Goal: Task Accomplishment & Management: Use online tool/utility

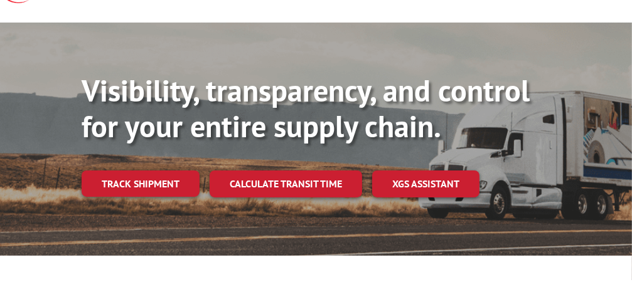
scroll to position [188, 0]
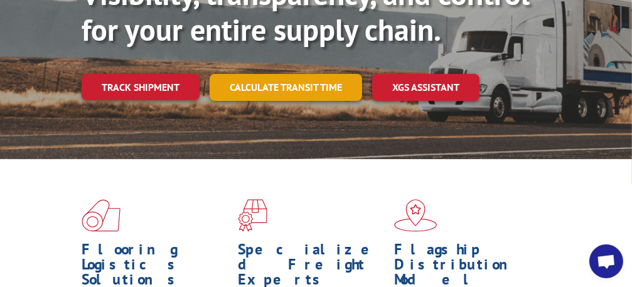
click at [283, 78] on link "Calculate transit time" at bounding box center [285, 87] width 152 height 27
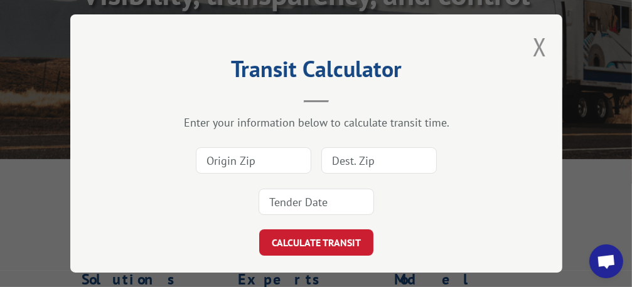
click at [265, 152] on input at bounding box center [253, 160] width 115 height 26
type input "95828"
type input "93308"
click at [259, 230] on button "CALCULATE TRANSIT" at bounding box center [316, 243] width 114 height 26
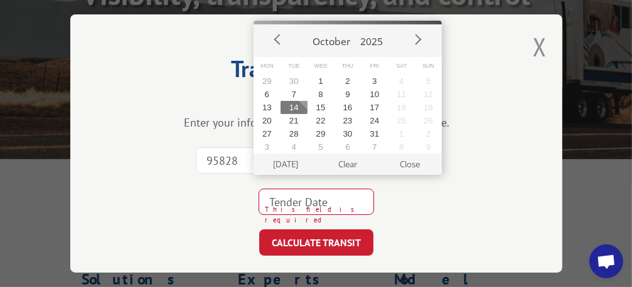
click at [288, 112] on button "14" at bounding box center [293, 107] width 27 height 13
type input "[DATE]"
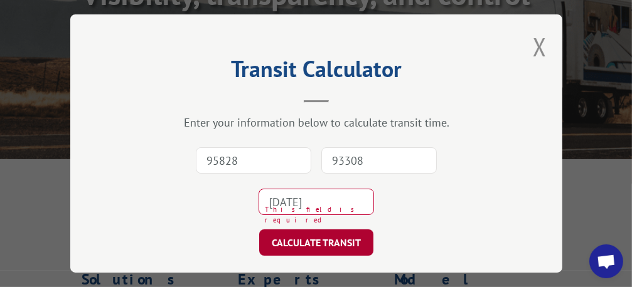
click at [295, 241] on button "CALCULATE TRANSIT" at bounding box center [316, 243] width 114 height 26
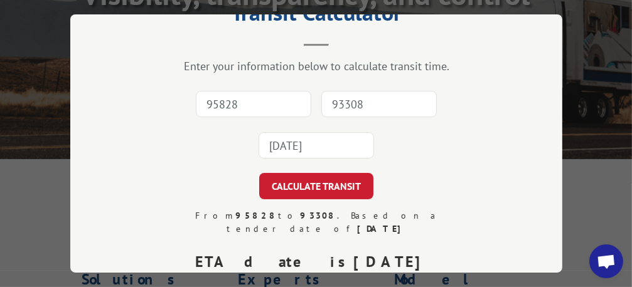
scroll to position [0, 0]
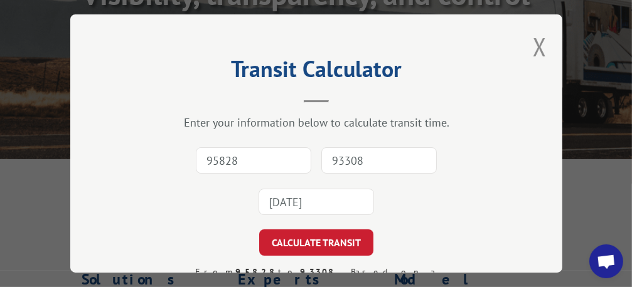
click at [268, 156] on input "95828" at bounding box center [253, 160] width 115 height 26
type input "95828"
click at [349, 152] on input "93308" at bounding box center [378, 160] width 115 height 26
click at [365, 155] on input "93308" at bounding box center [378, 160] width 115 height 26
type input "93308"
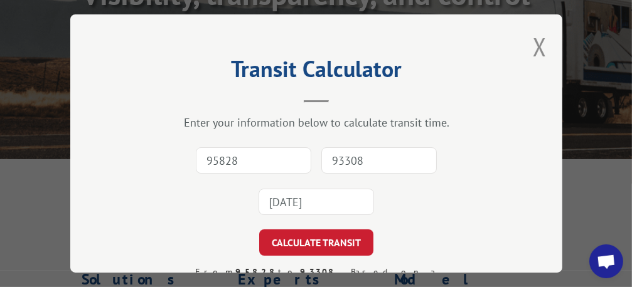
click at [284, 194] on input "[DATE]" at bounding box center [315, 202] width 115 height 26
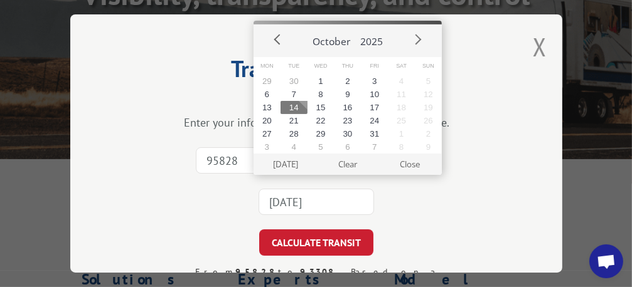
click at [281, 33] on button "Prev" at bounding box center [277, 39] width 19 height 19
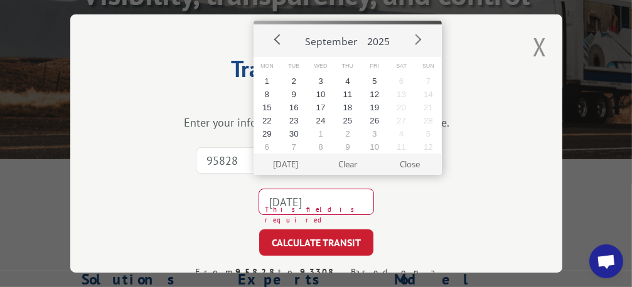
click at [281, 33] on button "Prev" at bounding box center [277, 39] width 19 height 19
click at [267, 132] on button "25" at bounding box center [266, 133] width 27 height 13
type input "[DATE]"
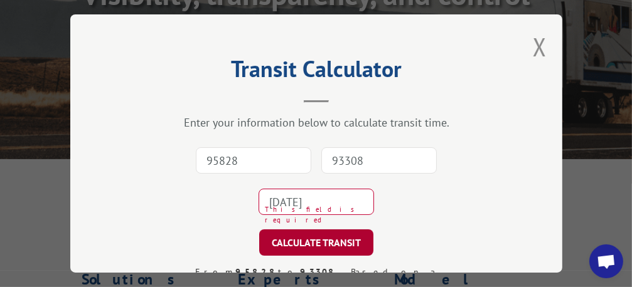
click at [265, 234] on button "CALCULATE TRANSIT" at bounding box center [316, 243] width 114 height 26
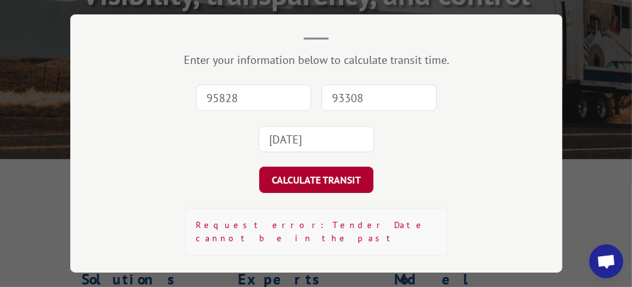
scroll to position [77, 0]
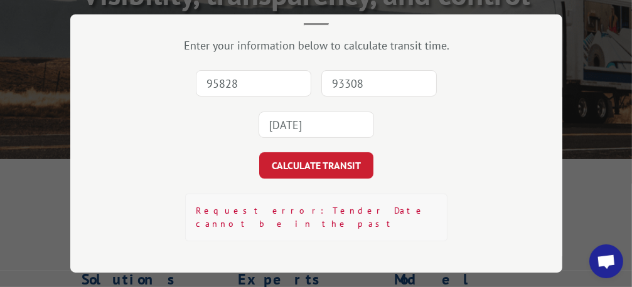
click at [253, 82] on input "95828" at bounding box center [253, 83] width 115 height 26
type input "95828"
drag, startPoint x: 333, startPoint y: 73, endPoint x: 331, endPoint y: 81, distance: 7.8
click at [332, 74] on input "93308" at bounding box center [378, 83] width 115 height 26
type input "93308"
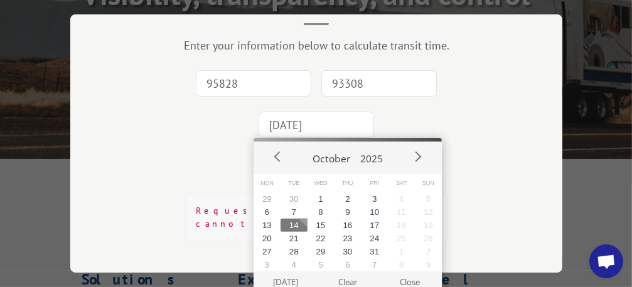
click at [324, 124] on input "[DATE]" at bounding box center [315, 125] width 115 height 26
click at [295, 226] on button "14" at bounding box center [293, 225] width 27 height 13
type input "[DATE]"
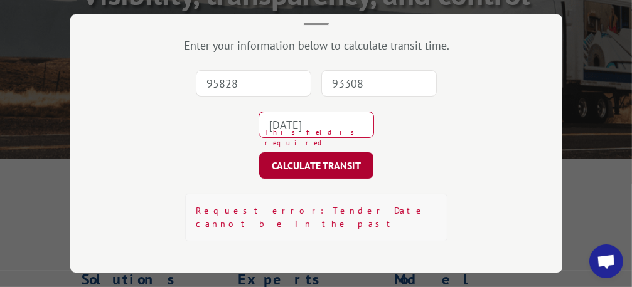
click at [294, 159] on button "CALCULATE TRANSIT" at bounding box center [316, 165] width 114 height 26
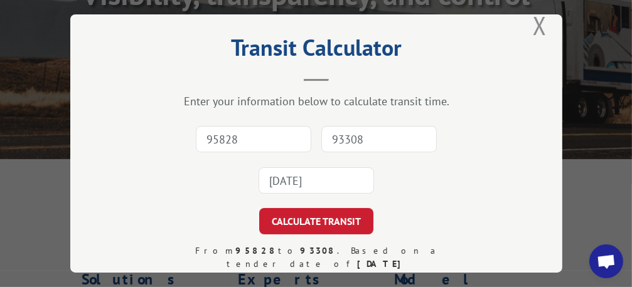
scroll to position [0, 0]
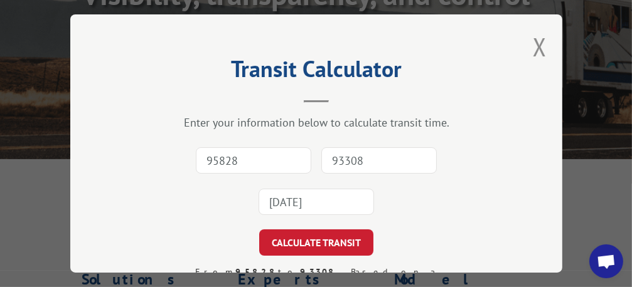
click at [250, 161] on input "95828" at bounding box center [253, 160] width 115 height 26
type input "8"
type input "92509"
type input "92243"
click at [305, 209] on input "[DATE]" at bounding box center [315, 202] width 115 height 26
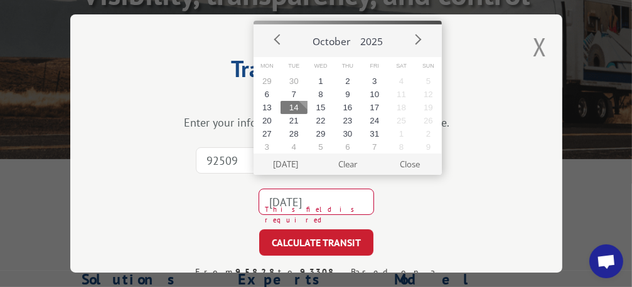
click at [296, 107] on button "14" at bounding box center [293, 107] width 27 height 13
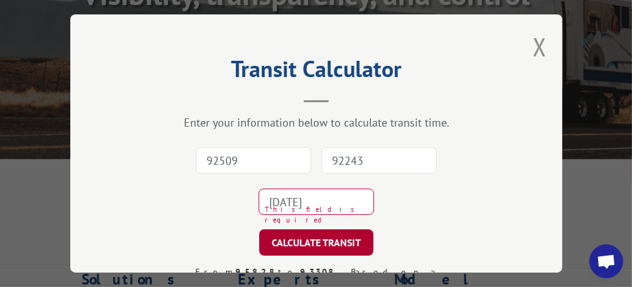
click at [286, 235] on button "CALCULATE TRANSIT" at bounding box center [316, 243] width 114 height 26
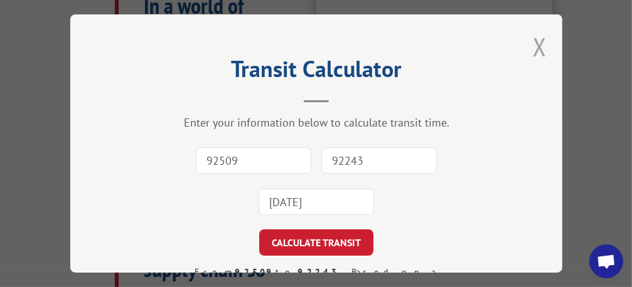
click at [532, 39] on button "Close modal" at bounding box center [539, 46] width 14 height 33
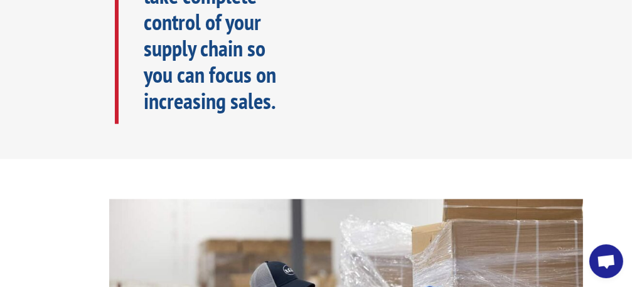
scroll to position [947, 0]
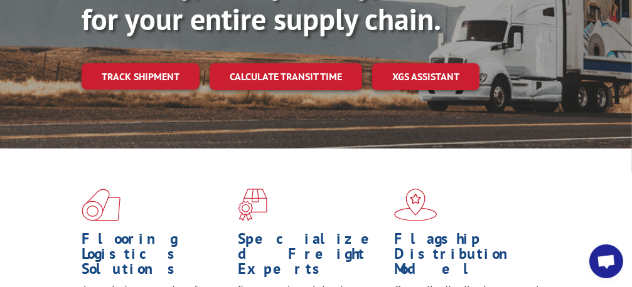
scroll to position [194, 0]
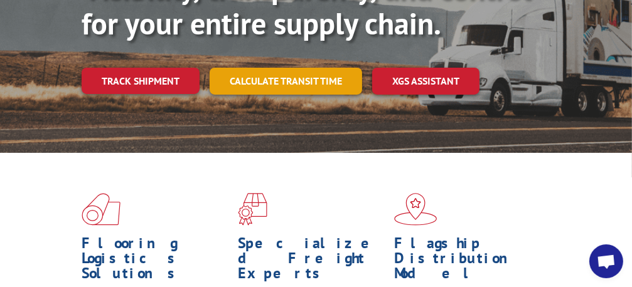
click at [297, 83] on link "Calculate transit time" at bounding box center [285, 81] width 152 height 27
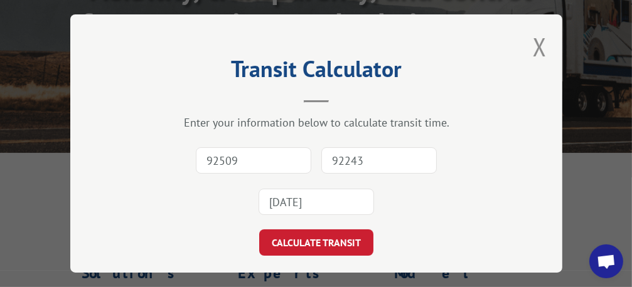
click at [240, 166] on input "92509" at bounding box center [253, 160] width 115 height 26
click at [215, 162] on input "92509" at bounding box center [253, 160] width 115 height 26
type input "33534"
type input "34953"
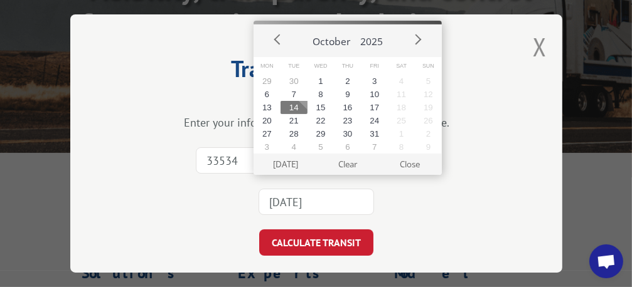
click at [271, 196] on input "[DATE]" at bounding box center [315, 202] width 115 height 26
click at [299, 109] on button "14" at bounding box center [293, 107] width 27 height 13
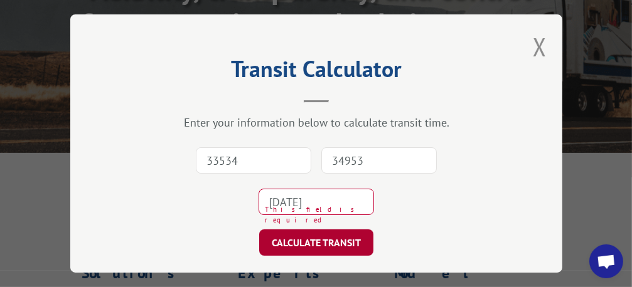
click at [306, 248] on button "CALCULATE TRANSIT" at bounding box center [316, 243] width 114 height 26
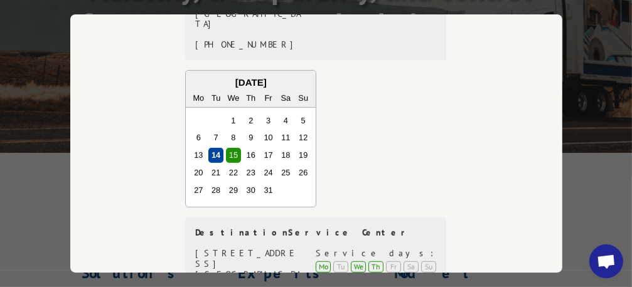
scroll to position [546, 0]
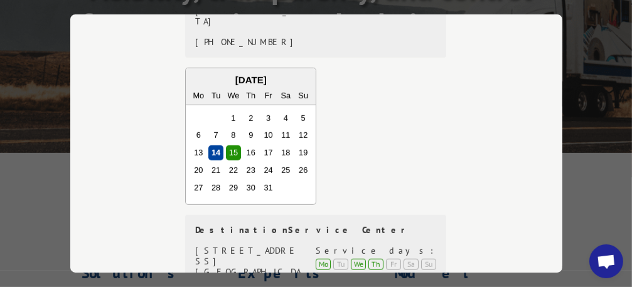
drag, startPoint x: 404, startPoint y: 202, endPoint x: 474, endPoint y: 132, distance: 98.9
click at [474, 132] on div "From 33534 to 34953 . Based on a tender date of [DATE] ETA date is [DATE] Pleas…" at bounding box center [316, 37] width 366 height 635
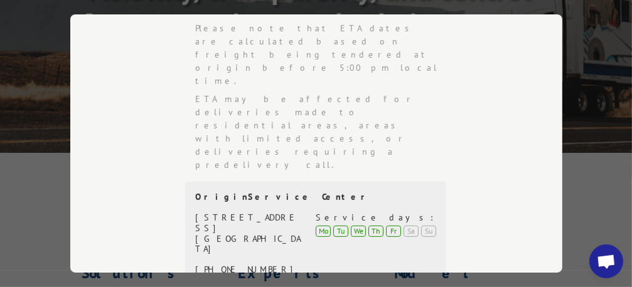
scroll to position [232, 0]
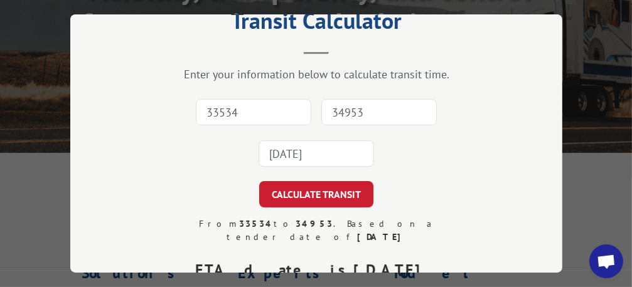
scroll to position [0, 0]
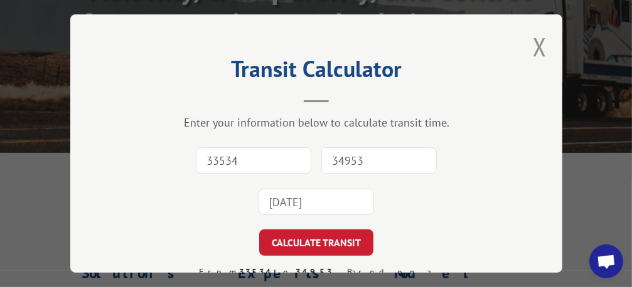
click at [261, 153] on input "33534" at bounding box center [253, 160] width 115 height 26
type input "32254"
type input "30253"
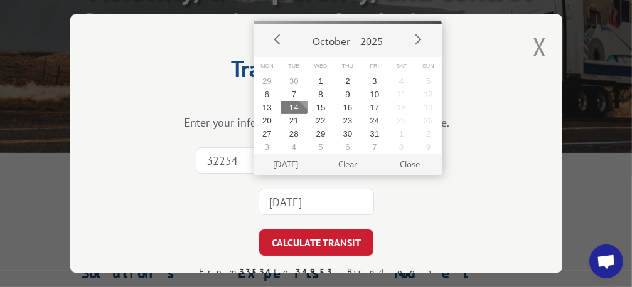
click at [324, 205] on input "[DATE]" at bounding box center [315, 202] width 115 height 26
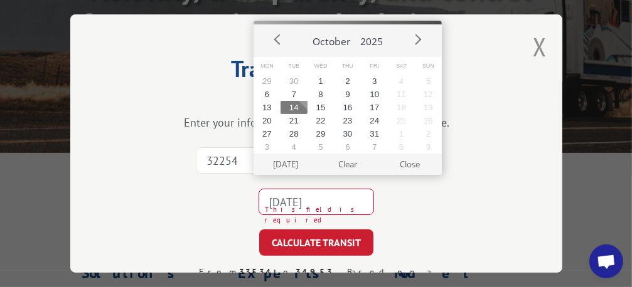
click at [282, 103] on button "14" at bounding box center [293, 107] width 27 height 13
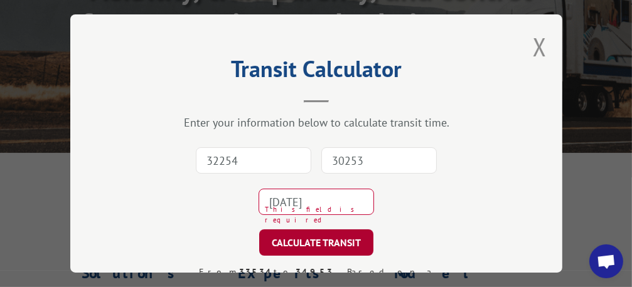
click at [289, 230] on button "CALCULATE TRANSIT" at bounding box center [316, 243] width 114 height 26
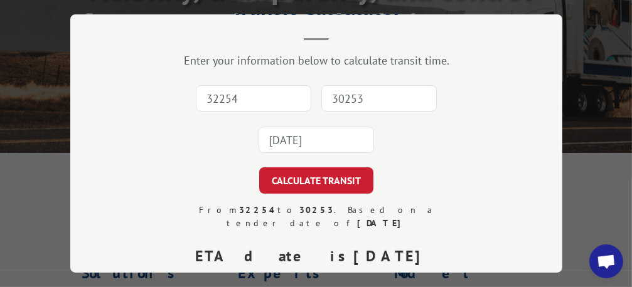
scroll to position [44, 0]
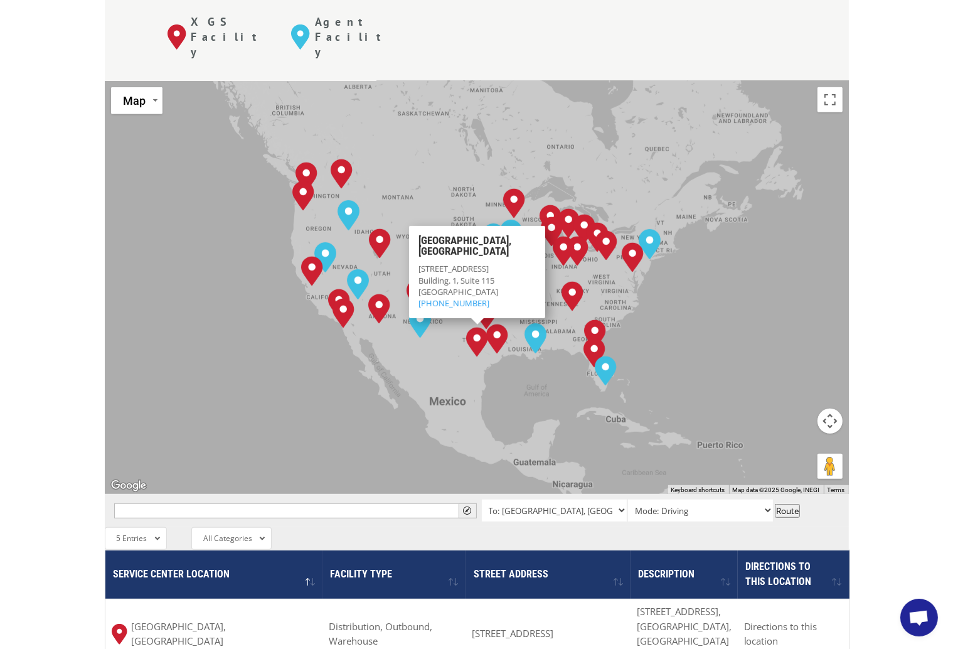
scroll to position [537, 0]
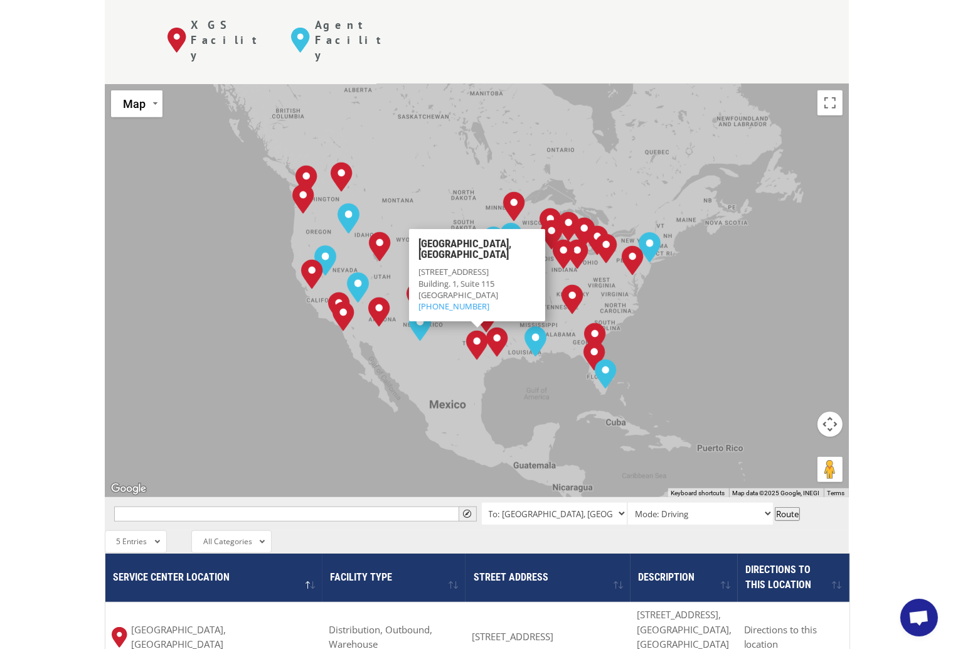
click at [78, 214] on div "The most powerful map in the flooring industry. Our nationwide network lets you…" at bounding box center [476, 378] width 953 height 1168
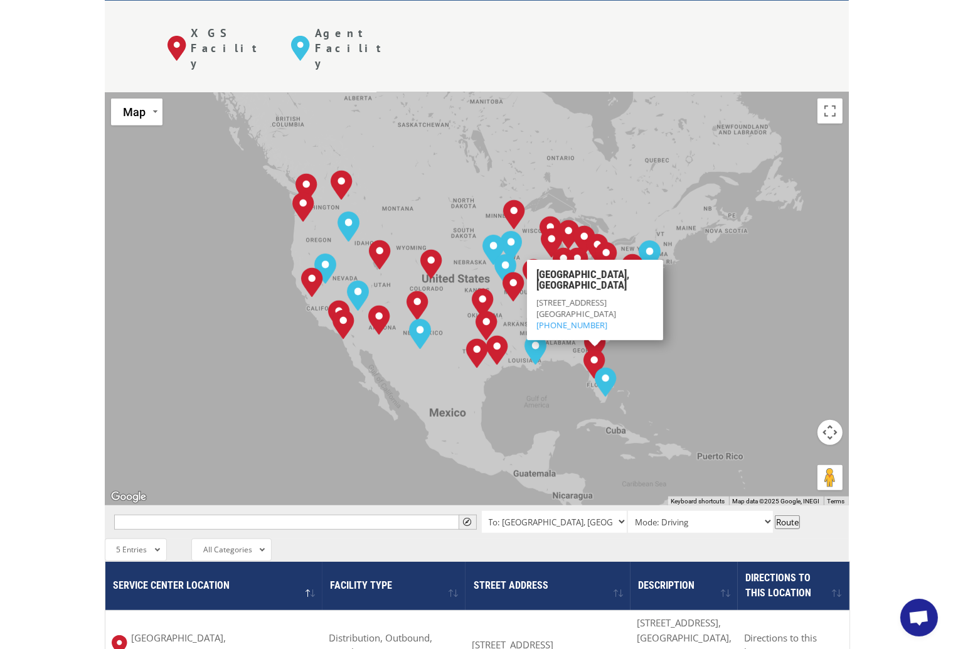
scroll to position [412, 0]
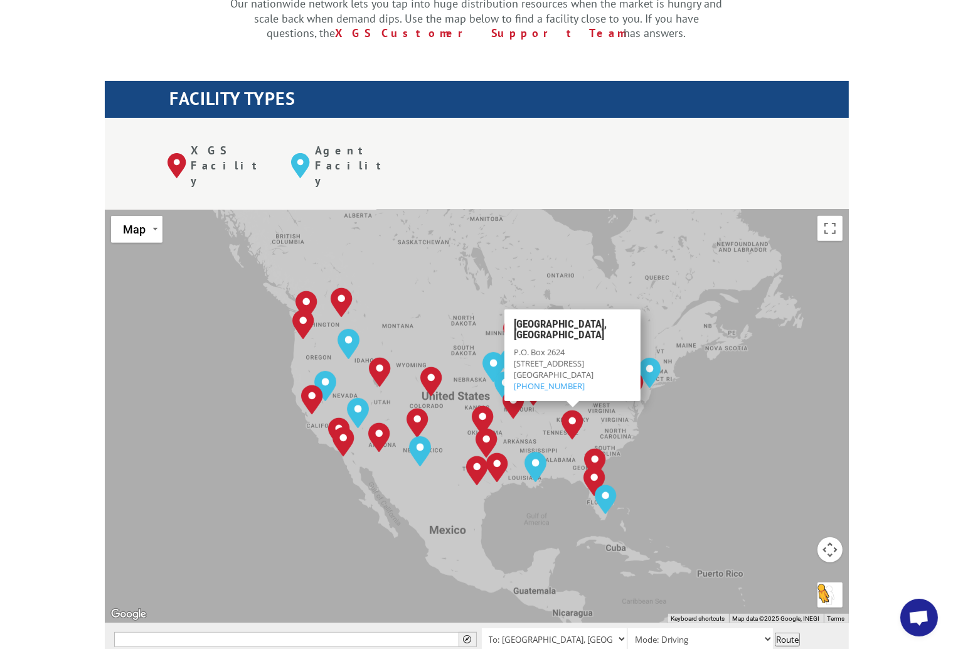
click at [631, 287] on button "Drag Pegman onto the map to open Street View" at bounding box center [829, 594] width 25 height 25
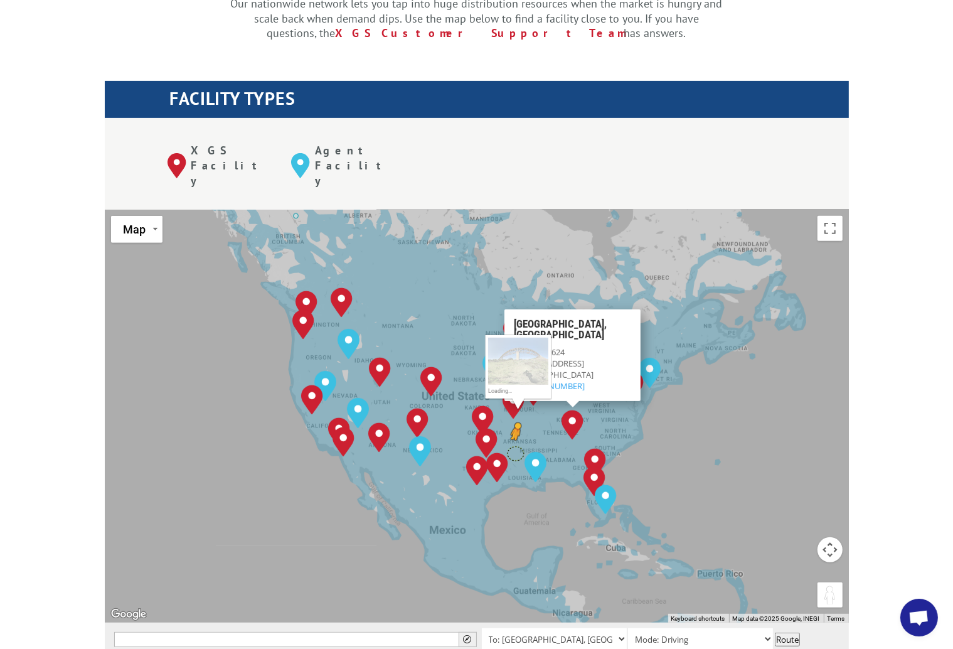
drag, startPoint x: 823, startPoint y: 529, endPoint x: 528, endPoint y: 389, distance: 326.3
click at [528, 287] on div "Albuquerque, NM Baltimore, MD Boise, ID Chicago, IL Chino, CA Cleveland, OH Dal…" at bounding box center [477, 415] width 744 height 413
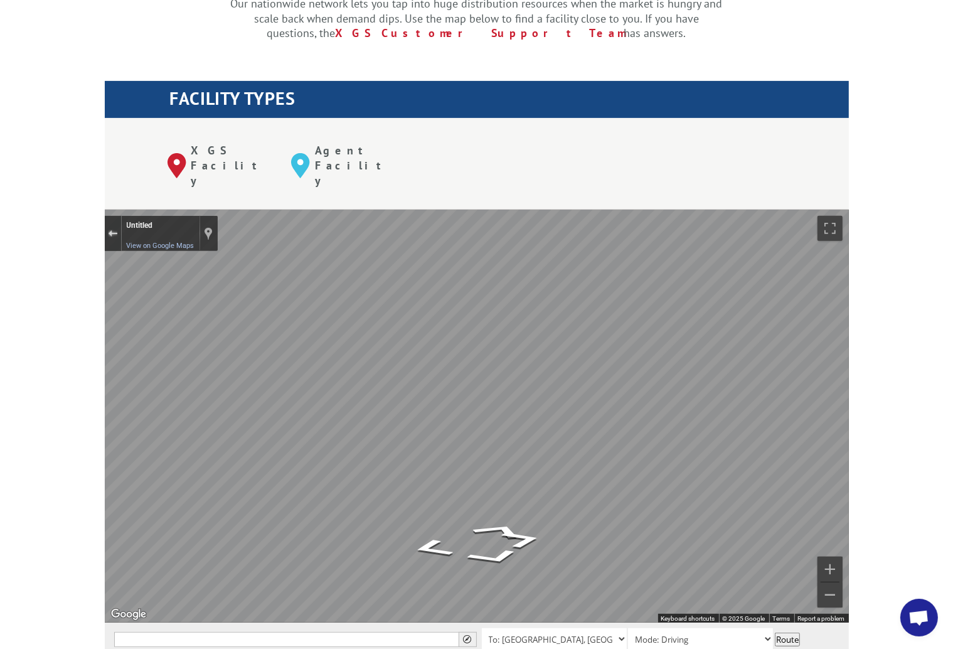
click at [113, 230] on div "Exit the Street View" at bounding box center [112, 234] width 9 height 8
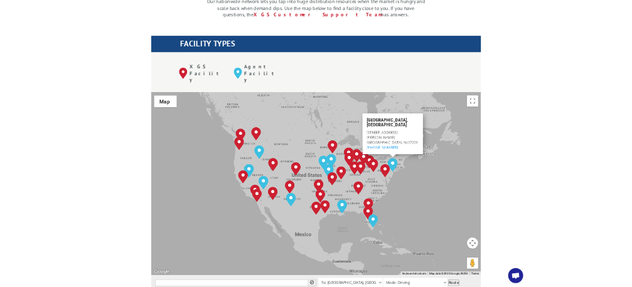
scroll to position [434, 0]
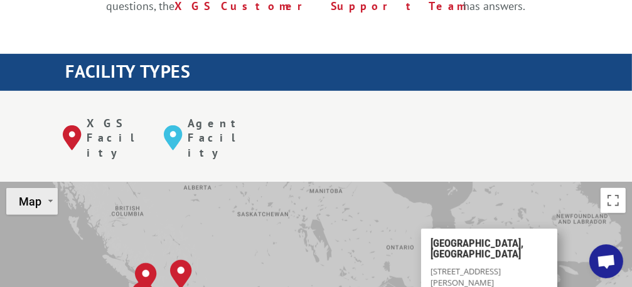
click at [38, 195] on span "Map" at bounding box center [30, 201] width 23 height 13
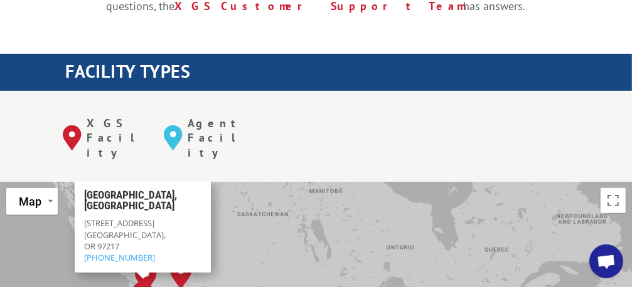
click at [503, 123] on div "XGS Facility Agent Facility" at bounding box center [316, 136] width 632 height 91
